Goal: Task Accomplishment & Management: Use online tool/utility

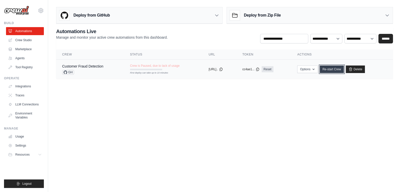
click at [333, 70] on link "Re-start Crew" at bounding box center [331, 69] width 24 height 8
